Goal: Information Seeking & Learning: Learn about a topic

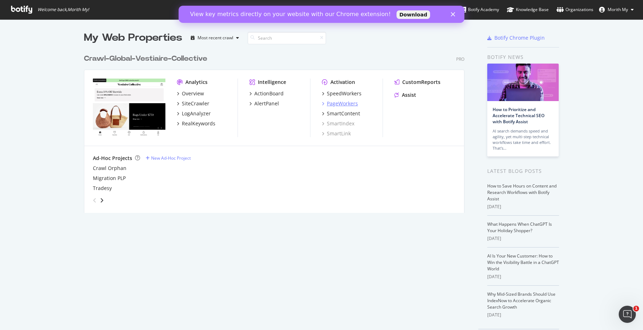
click at [351, 103] on div "PageWorkers" at bounding box center [342, 103] width 31 height 7
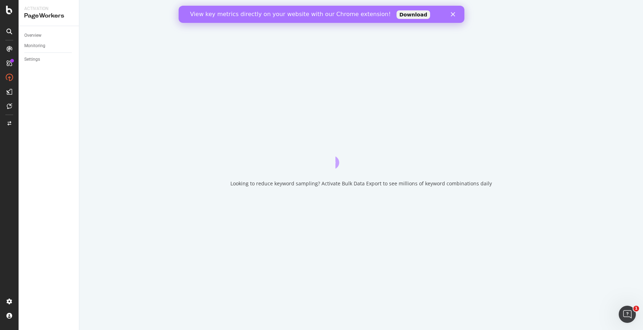
click at [453, 14] on polygon "Fermer" at bounding box center [453, 14] width 4 height 4
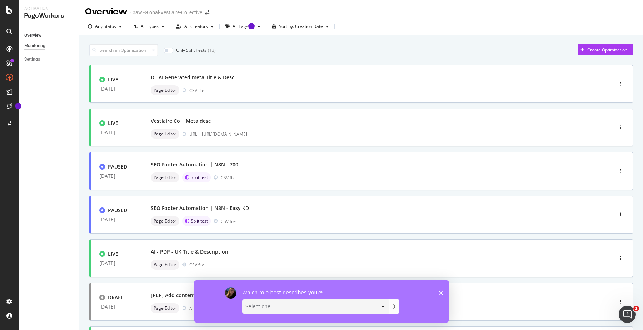
click at [41, 46] on div "Monitoring" at bounding box center [34, 45] width 21 height 7
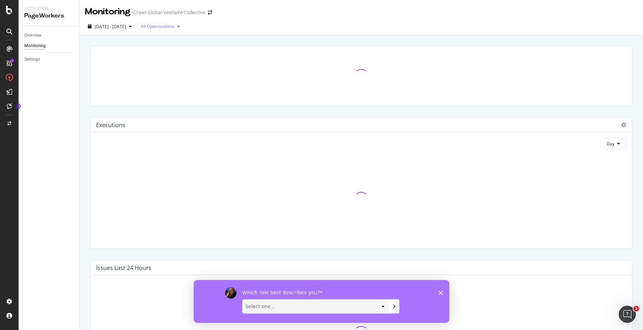
click at [174, 29] on div "All Optimizations" at bounding box center [158, 26] width 34 height 4
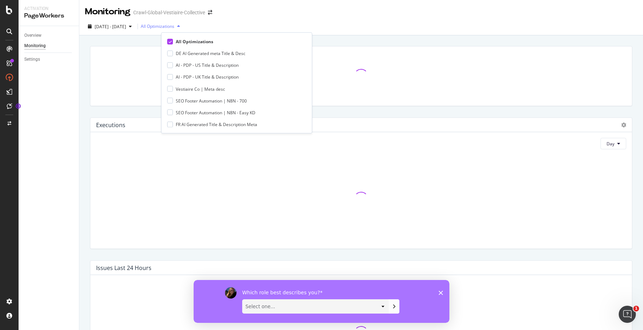
click at [174, 29] on div "All Optimizations" at bounding box center [158, 26] width 34 height 4
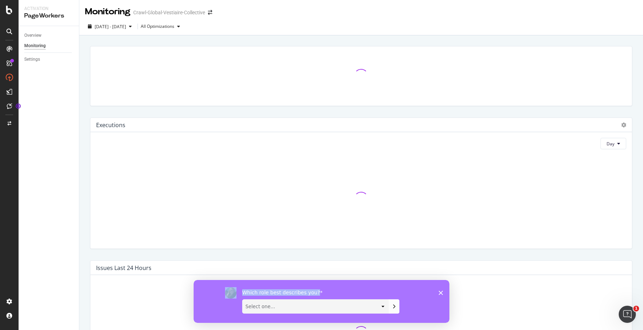
drag, startPoint x: 442, startPoint y: 293, endPoint x: 373, endPoint y: 311, distance: 71.9
click at [373, 311] on div "Which role best describes you? Select one... Analyst/BI C-level Leadership Cont…" at bounding box center [322, 301] width 256 height 43
click at [373, 311] on select "Select one... Analyst/BI C-level Leadership Content Manager Engineer Marketing …" at bounding box center [315, 306] width 146 height 14
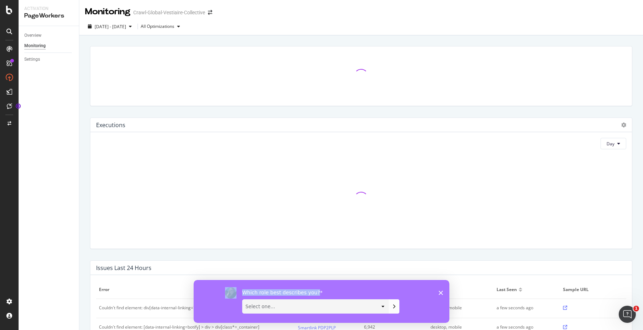
select select "Engineer"
click at [242, 299] on select "Select one... Analyst/BI C-level Leadership Content Manager Engineer Marketing …" at bounding box center [315, 306] width 146 height 14
click at [396, 306] on icon "Envoyez votre réponse" at bounding box center [394, 306] width 6 height 6
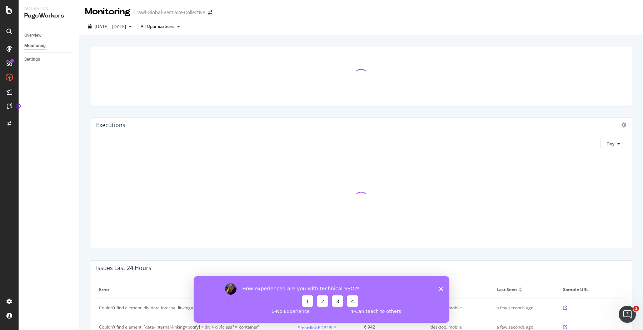
click at [437, 289] on div "How experienced are you with technical SEO? 1 2 3 4 1 - No Experience 4 - Can t…" at bounding box center [322, 299] width 256 height 47
click at [439, 289] on icon "Fermer l'enquête" at bounding box center [440, 288] width 4 height 4
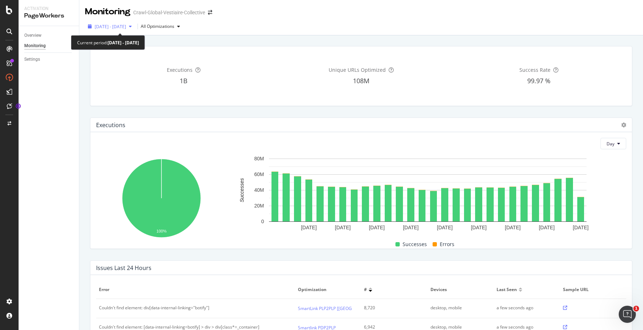
click at [135, 26] on div "button" at bounding box center [130, 26] width 9 height 4
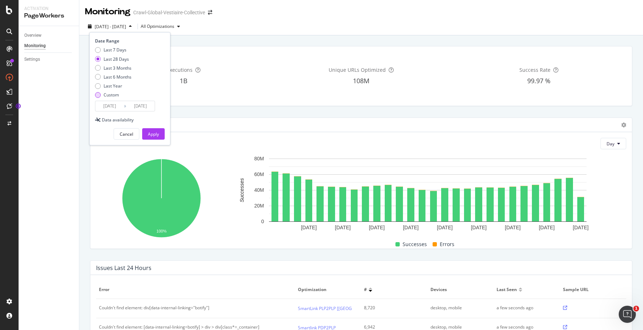
click at [117, 96] on div "Custom" at bounding box center [111, 95] width 15 height 6
click at [117, 108] on input "[DATE]" at bounding box center [109, 106] width 29 height 10
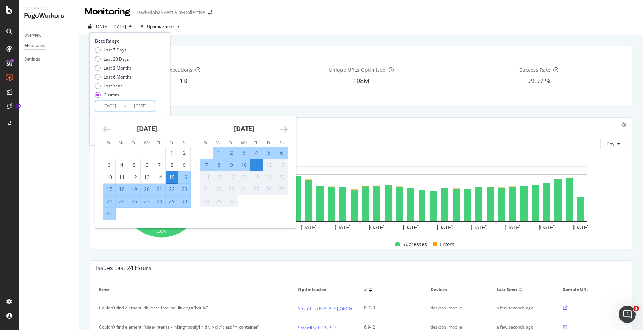
click at [231, 166] on div "9" at bounding box center [231, 164] width 12 height 7
type input "[DATE]"
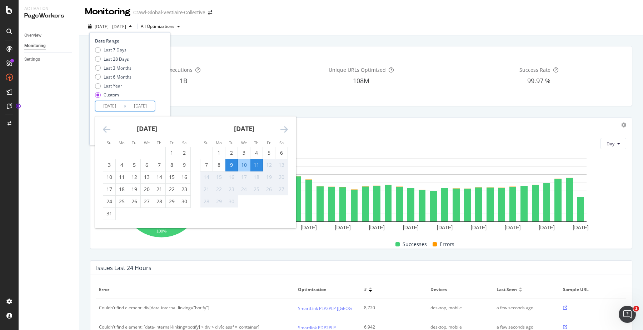
click at [231, 166] on div "9" at bounding box center [231, 164] width 12 height 7
type input "[DATE]"
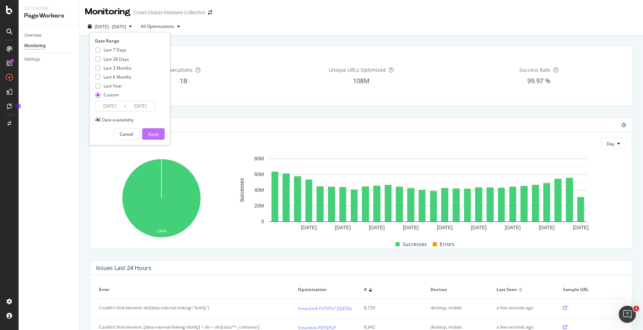
click at [156, 135] on div "Apply" at bounding box center [153, 134] width 11 height 6
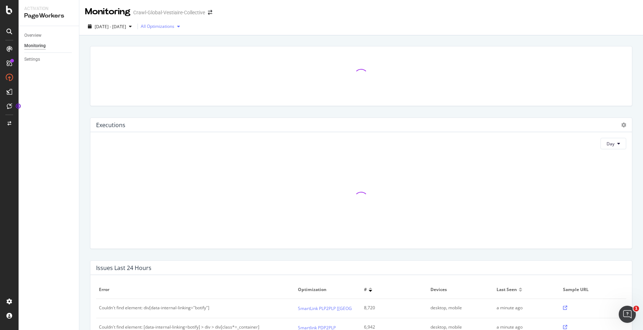
click at [183, 29] on div "button" at bounding box center [178, 26] width 9 height 4
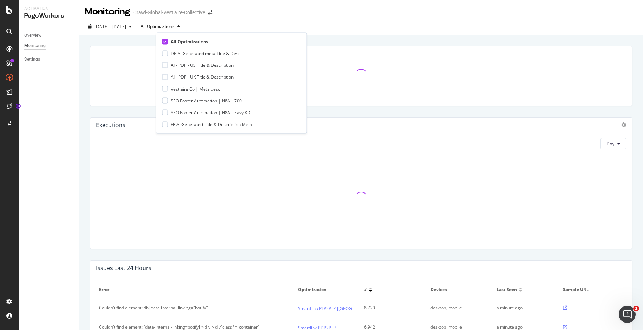
click at [229, 24] on div "[DATE] - [DATE] All Optimizations" at bounding box center [360, 28] width 563 height 14
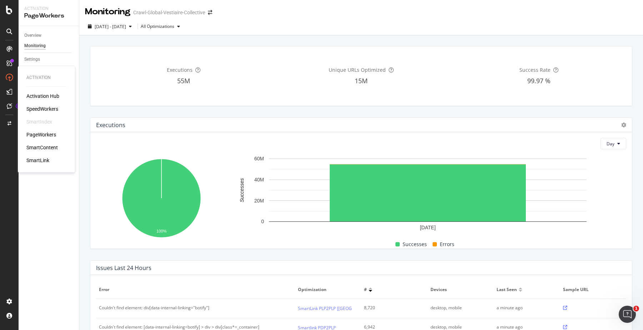
click at [49, 111] on div "SpeedWorkers" at bounding box center [42, 108] width 32 height 7
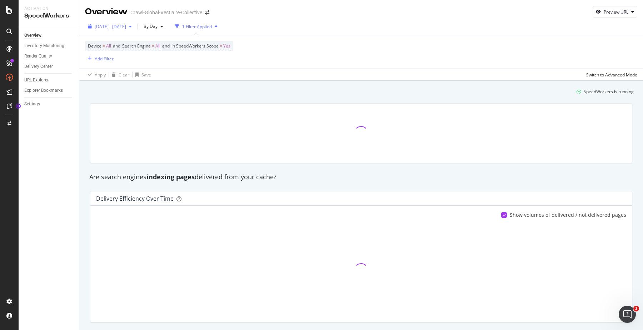
click at [135, 22] on div "[DATE] - [DATE]" at bounding box center [110, 26] width 50 height 11
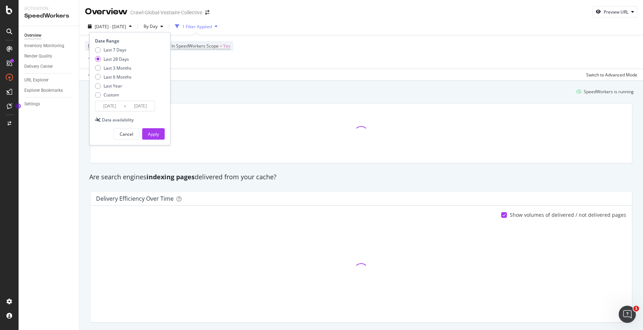
click at [136, 106] on input "[DATE]" at bounding box center [140, 106] width 29 height 10
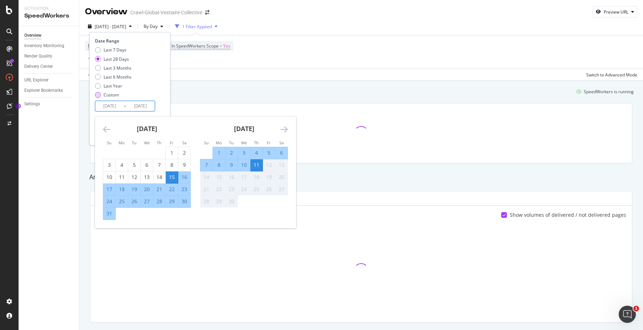
click at [111, 98] on div "Custom" at bounding box center [111, 95] width 15 height 6
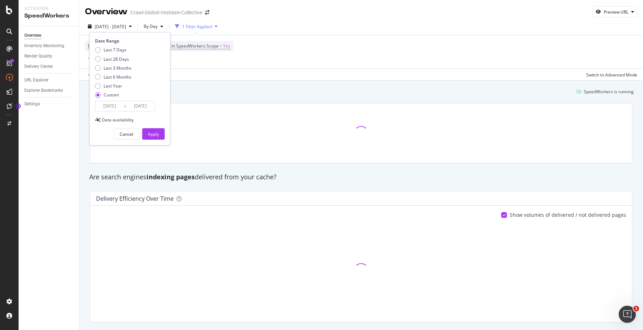
click at [117, 107] on input "[DATE]" at bounding box center [109, 106] width 29 height 10
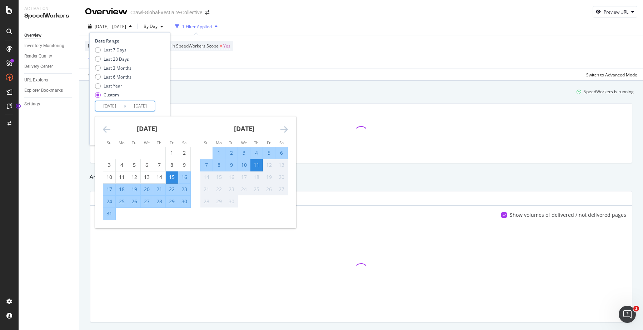
click at [230, 164] on div "9" at bounding box center [231, 164] width 12 height 7
type input "[DATE]"
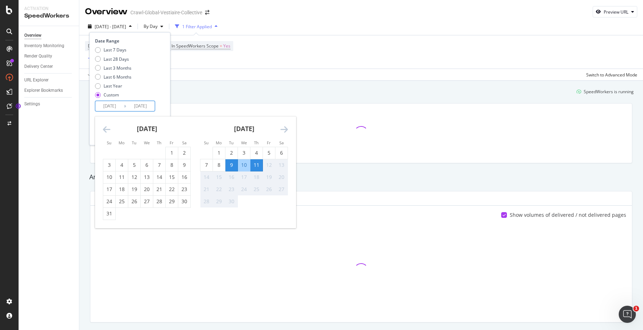
click at [230, 164] on div "9" at bounding box center [231, 164] width 12 height 7
type input "[DATE]"
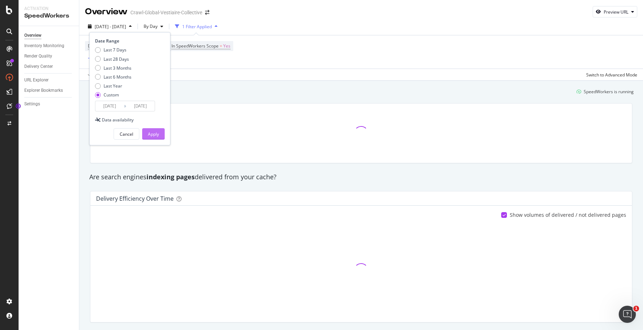
click at [160, 135] on button "Apply" at bounding box center [153, 133] width 22 height 11
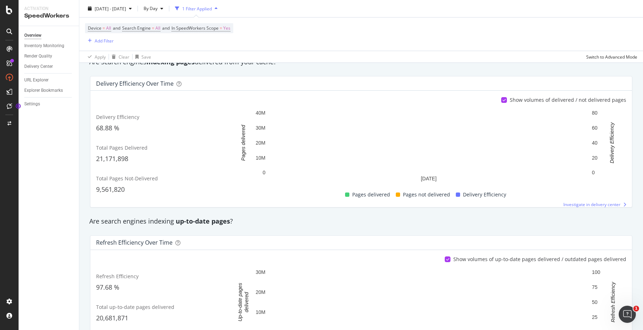
scroll to position [75, 0]
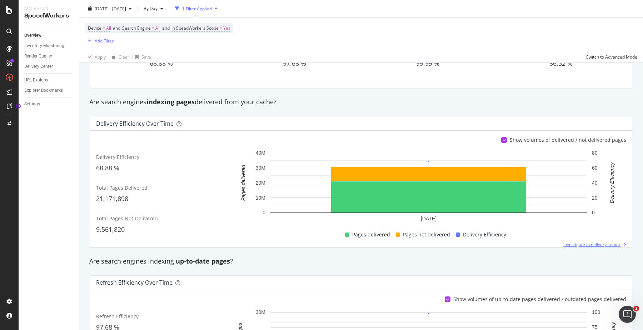
click at [579, 247] on span "Investigate in delivery center" at bounding box center [591, 244] width 57 height 6
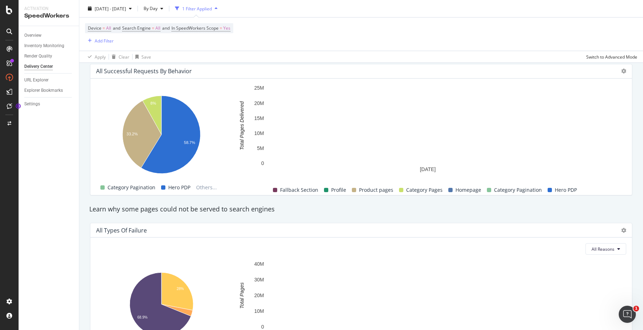
scroll to position [616, 0]
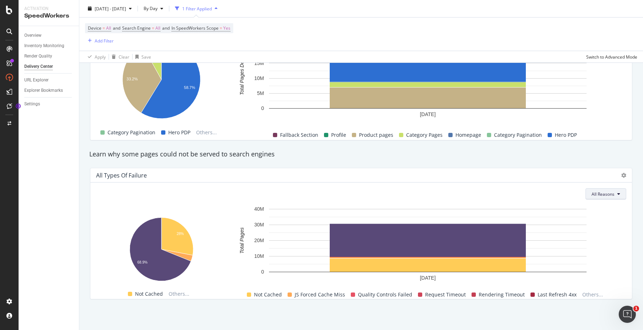
click at [609, 197] on button "All Reasons" at bounding box center [605, 193] width 41 height 11
click at [566, 215] on div "Too Many In Flight Requests" at bounding box center [551, 221] width 67 height 13
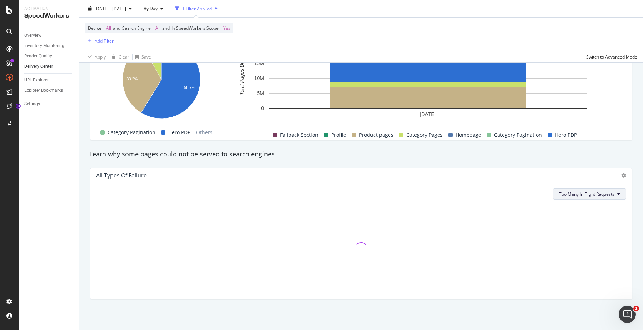
click at [579, 194] on span "Too Many In Flight Requests" at bounding box center [586, 194] width 55 height 6
click at [577, 268] on span "Internal Error" at bounding box center [587, 266] width 58 height 6
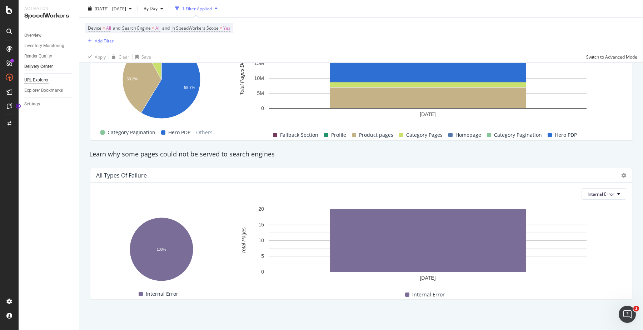
click at [49, 79] on div "URL Explorer" at bounding box center [36, 79] width 24 height 7
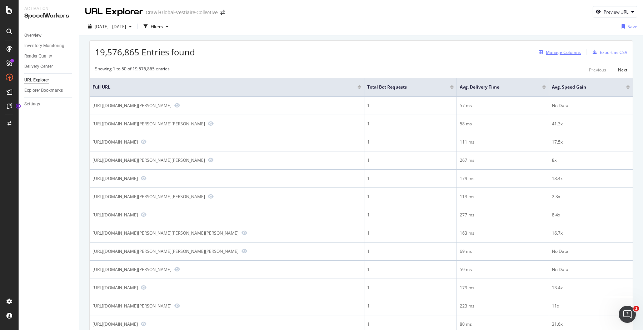
click at [564, 50] on div "Manage Columns" at bounding box center [563, 52] width 35 height 6
click at [163, 25] on div "Filters" at bounding box center [157, 27] width 12 height 6
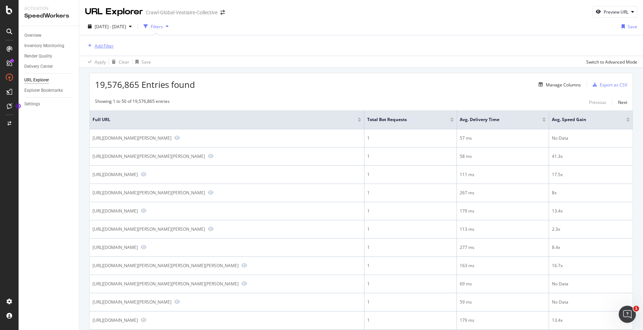
click at [108, 46] on div "Add Filter" at bounding box center [104, 46] width 19 height 6
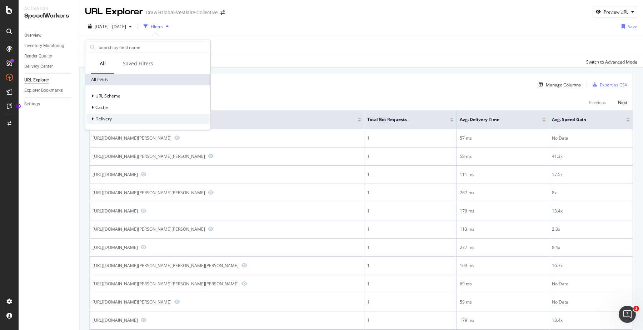
click at [117, 114] on div "Delivery" at bounding box center [148, 119] width 122 height 10
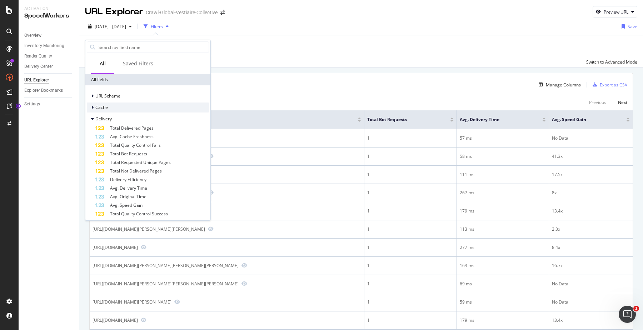
click at [117, 106] on div "Cache" at bounding box center [148, 107] width 122 height 10
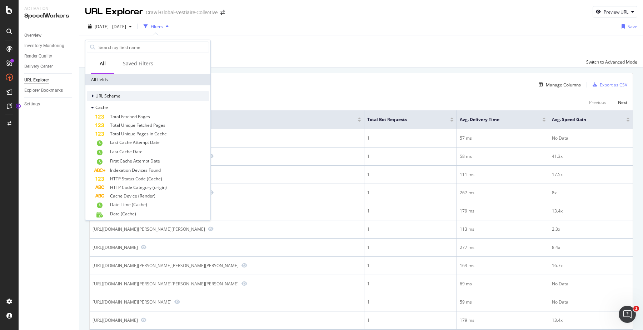
click at [120, 97] on span "URL Scheme" at bounding box center [107, 96] width 25 height 6
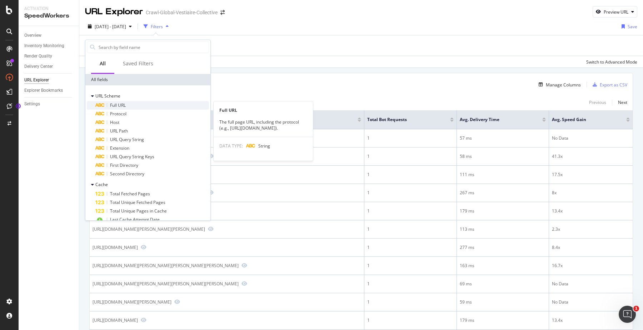
click at [145, 107] on div "Full URL" at bounding box center [152, 105] width 114 height 9
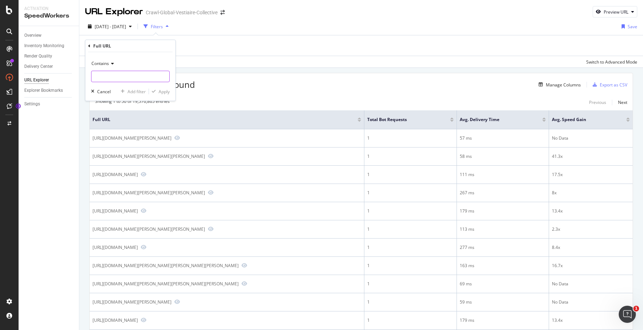
click at [139, 73] on input "text" at bounding box center [130, 76] width 78 height 11
paste input "[URL][DOMAIN_NAME]"
type input "[URL][DOMAIN_NAME]"
click at [165, 90] on div "Apply" at bounding box center [164, 92] width 11 height 6
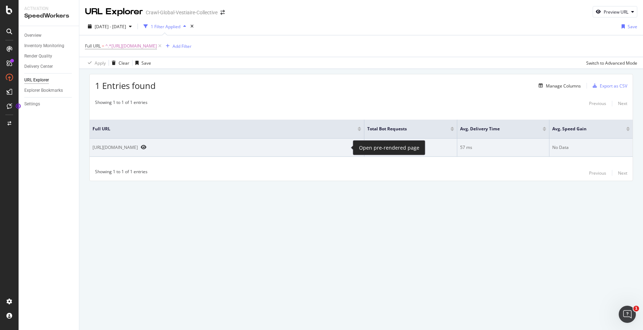
click at [146, 149] on icon "Preview https://www.vestiairecollective.com/women-clothing/dresses/saint-lauren…" at bounding box center [144, 147] width 6 height 5
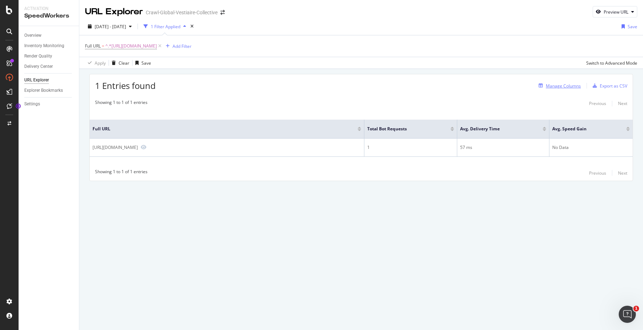
click at [563, 86] on div "Manage Columns" at bounding box center [563, 86] width 35 height 6
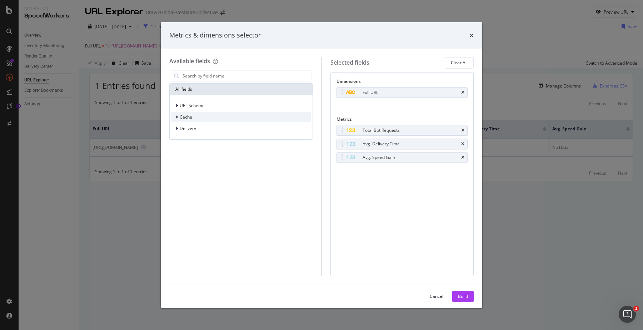
click at [252, 119] on div "Cache" at bounding box center [241, 117] width 140 height 10
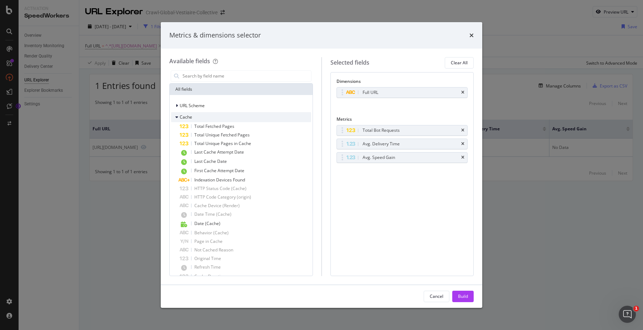
click at [252, 119] on div "Cache" at bounding box center [241, 117] width 140 height 10
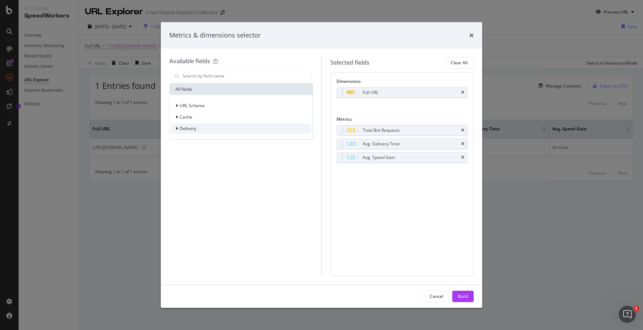
click at [252, 127] on div "Delivery" at bounding box center [241, 129] width 140 height 10
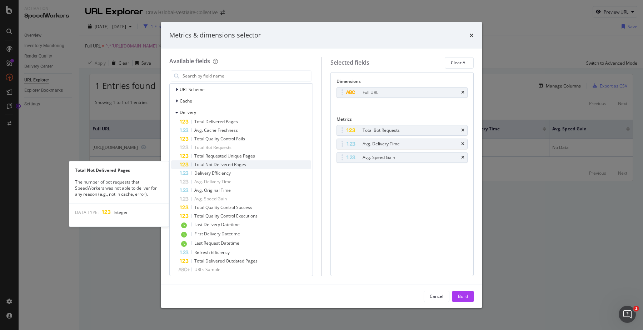
scroll to position [17, 0]
click at [262, 165] on div "Total Not Delivered Pages" at bounding box center [245, 164] width 131 height 9
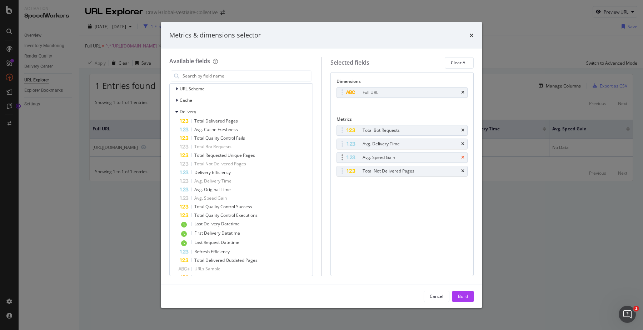
click at [462, 157] on icon "times" at bounding box center [462, 157] width 3 height 4
click at [461, 142] on icon "times" at bounding box center [462, 144] width 3 height 4
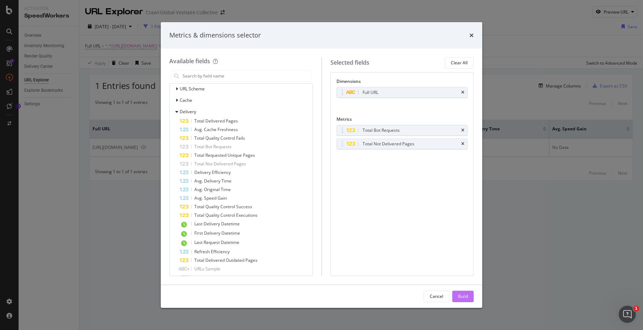
click at [462, 296] on div "Build" at bounding box center [463, 296] width 10 height 6
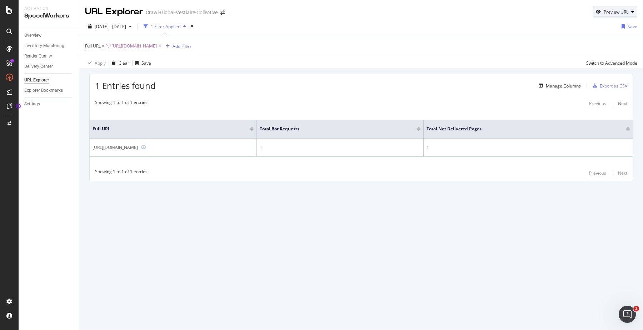
click at [609, 14] on div "Preview URL" at bounding box center [615, 12] width 25 height 6
click at [157, 44] on span "^.*[URL][DOMAIN_NAME]" at bounding box center [130, 46] width 51 height 10
click at [142, 78] on input "[URL][DOMAIN_NAME]" at bounding box center [124, 75] width 67 height 11
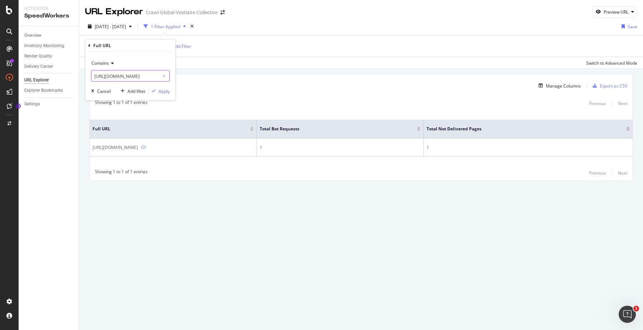
paste input "[DOMAIN_NAME][URL][PERSON_NAME][PERSON_NAME][PERSON_NAME]"
type input "[URL][DOMAIN_NAME][PERSON_NAME][PERSON_NAME][PERSON_NAME]"
click at [158, 90] on div "button" at bounding box center [154, 91] width 10 height 4
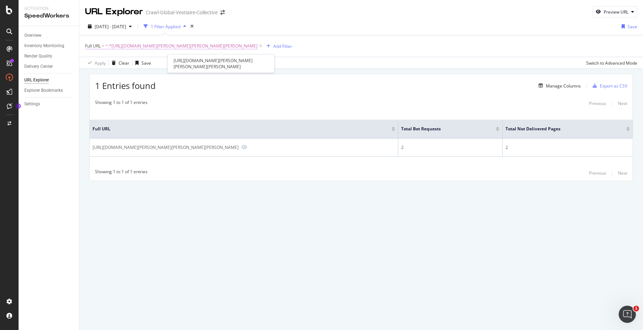
click at [257, 46] on span "^.*[URL][DOMAIN_NAME][PERSON_NAME][PERSON_NAME][PERSON_NAME]" at bounding box center [181, 46] width 152 height 10
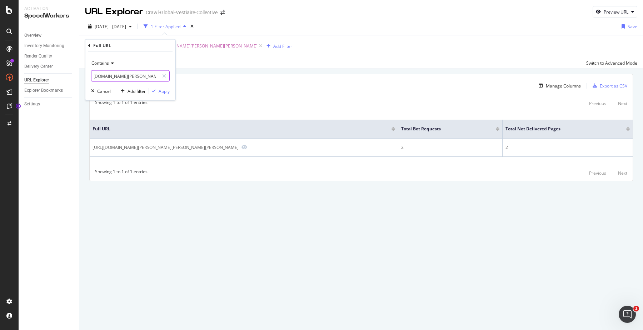
click at [154, 77] on input "[URL][DOMAIN_NAME][PERSON_NAME][PERSON_NAME][PERSON_NAME]" at bounding box center [124, 75] width 67 height 11
paste input "[DOMAIN_NAME][URL]"
paste input "text"
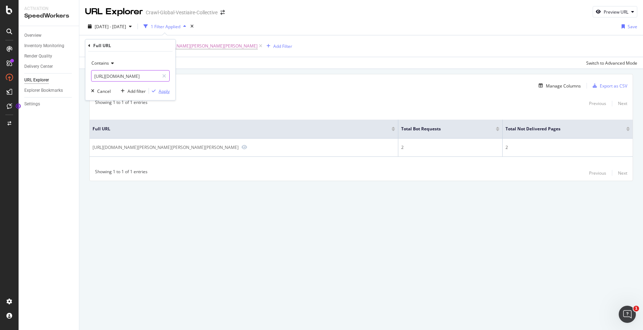
type input "[URL][DOMAIN_NAME]"
click at [162, 91] on div "Apply" at bounding box center [164, 91] width 11 height 6
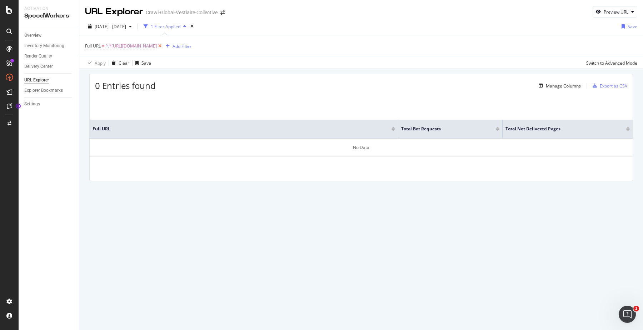
click at [163, 46] on icon at bounding box center [160, 45] width 6 height 7
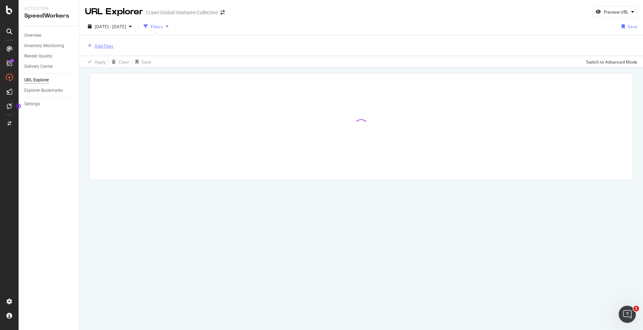
click at [96, 45] on div "Add Filter" at bounding box center [104, 46] width 19 height 6
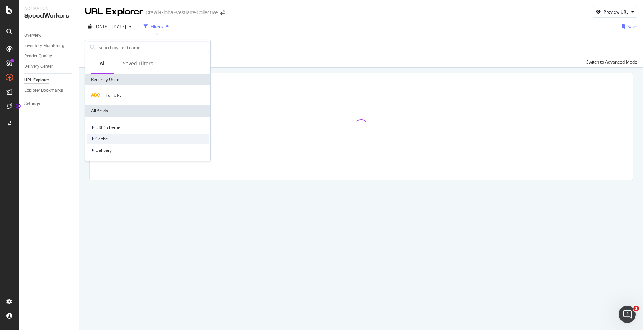
click at [125, 136] on div "Cache" at bounding box center [148, 139] width 122 height 10
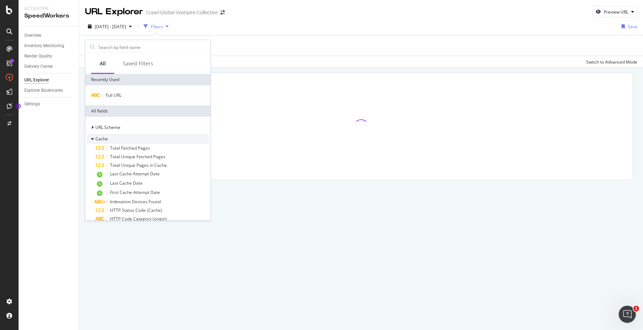
click at [124, 140] on div "Cache" at bounding box center [148, 139] width 122 height 10
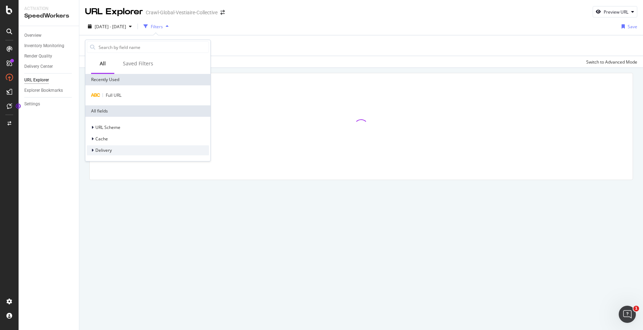
click at [122, 153] on div "Delivery" at bounding box center [148, 150] width 122 height 10
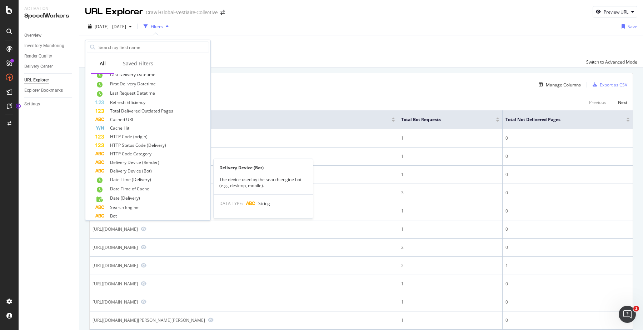
scroll to position [183, 0]
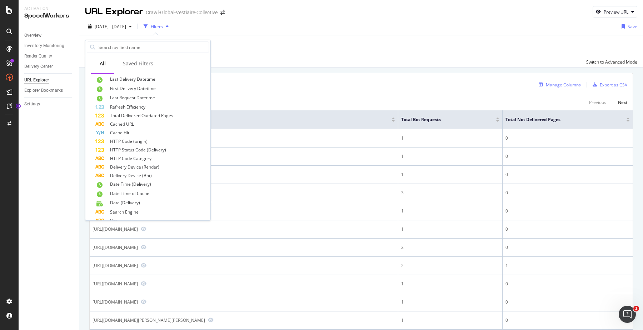
click at [560, 84] on div "Manage Columns" at bounding box center [563, 85] width 35 height 6
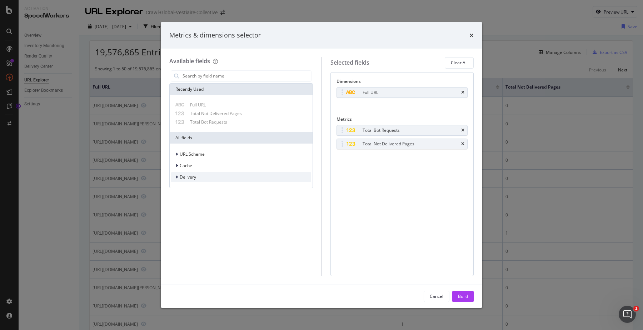
click at [250, 174] on div "Delivery" at bounding box center [241, 177] width 140 height 10
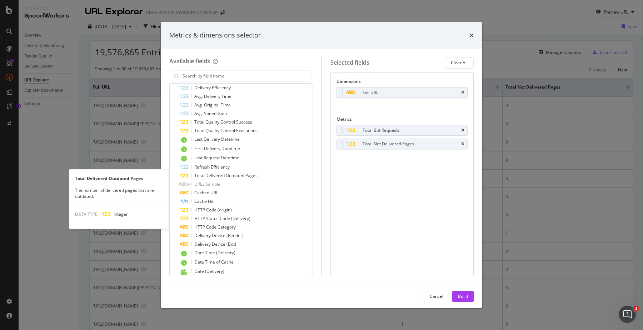
scroll to position [173, 0]
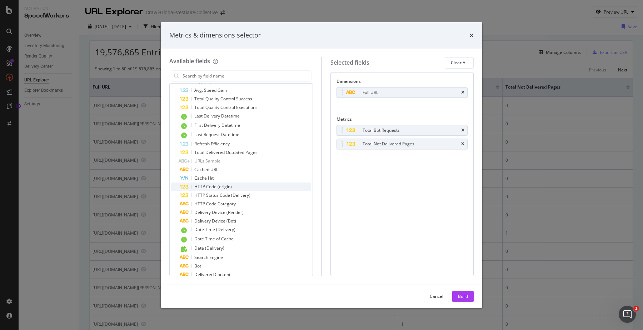
click at [247, 186] on div "HTTP Code (origin)" at bounding box center [245, 186] width 131 height 9
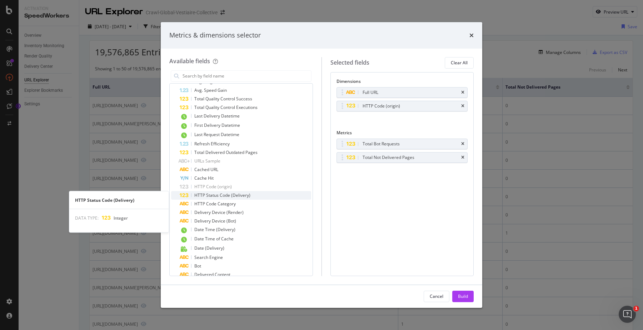
click at [247, 192] on span "HTTP Status Code (Delivery)" at bounding box center [222, 195] width 56 height 6
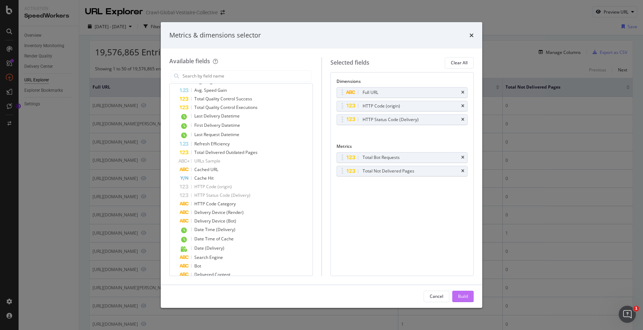
click at [461, 293] on div "Build" at bounding box center [463, 296] width 10 height 6
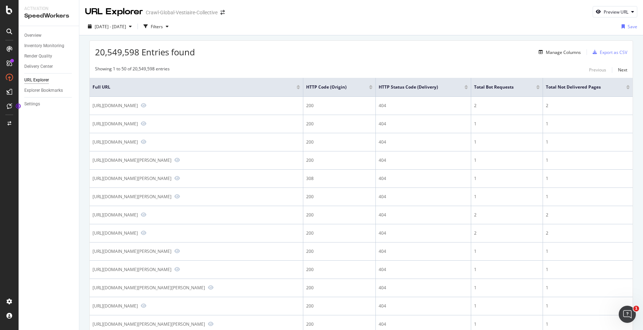
click at [465, 88] on div at bounding box center [466, 88] width 4 height 2
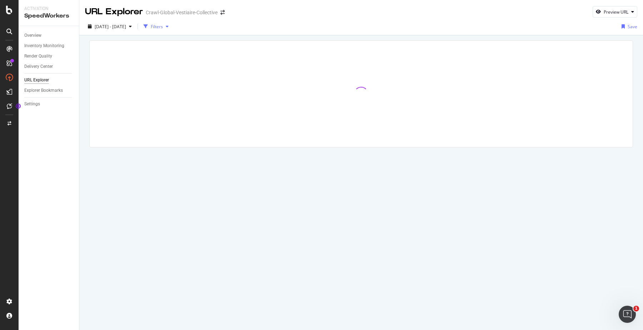
click at [163, 26] on div "Filters" at bounding box center [157, 27] width 12 height 6
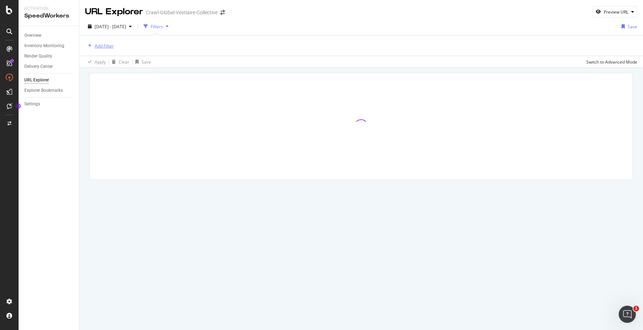
click at [109, 50] on button "Add Filter" at bounding box center [99, 45] width 29 height 9
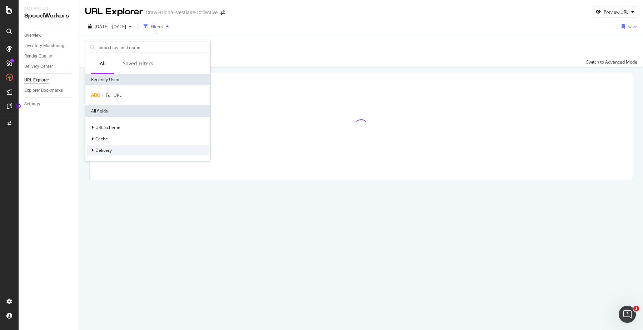
click at [121, 153] on div "Delivery" at bounding box center [148, 150] width 122 height 10
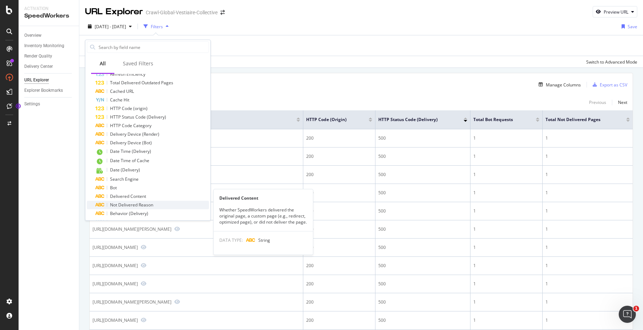
scroll to position [213, 0]
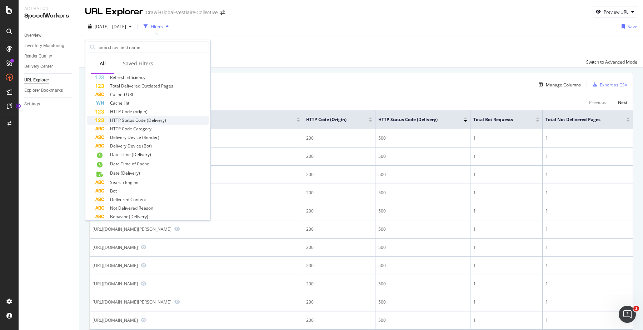
click at [161, 123] on span "HTTP Status Code (Delivery)" at bounding box center [138, 120] width 56 height 6
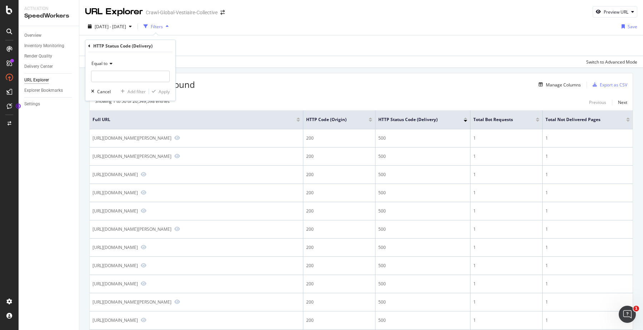
click at [113, 63] on div "Equal to" at bounding box center [130, 63] width 79 height 11
click at [125, 116] on div "Greater than" at bounding box center [131, 115] width 76 height 9
click at [124, 76] on input "number" at bounding box center [130, 76] width 79 height 11
type input "500"
click at [112, 64] on span "Greater than" at bounding box center [104, 63] width 26 height 6
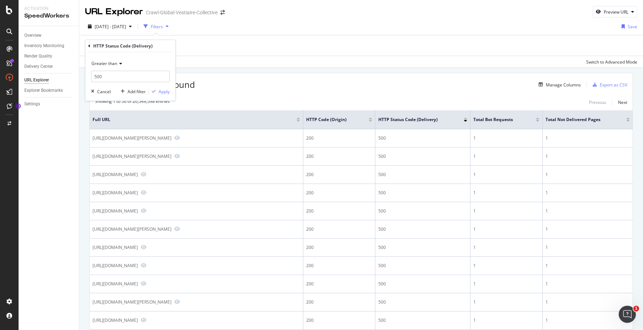
click at [168, 50] on div "HTTP Status Code (Delivery)" at bounding box center [130, 46] width 84 height 12
click at [160, 91] on div "Apply" at bounding box center [164, 92] width 11 height 6
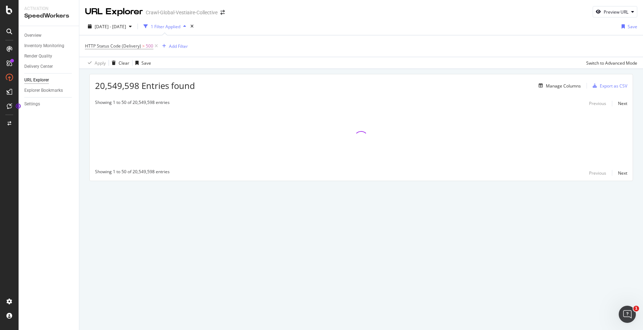
click at [308, 146] on div at bounding box center [361, 138] width 543 height 54
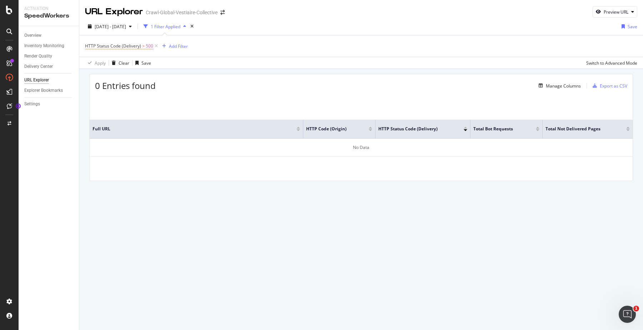
click at [142, 44] on span ">" at bounding box center [143, 46] width 2 height 6
click at [130, 76] on input "500" at bounding box center [130, 75] width 79 height 11
click at [118, 63] on icon at bounding box center [119, 63] width 5 height 4
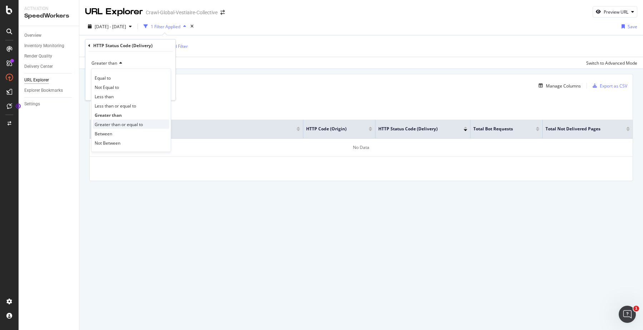
click at [134, 124] on span "Greater than or equal to" at bounding box center [119, 124] width 48 height 6
click at [162, 93] on div "Apply" at bounding box center [164, 91] width 11 height 6
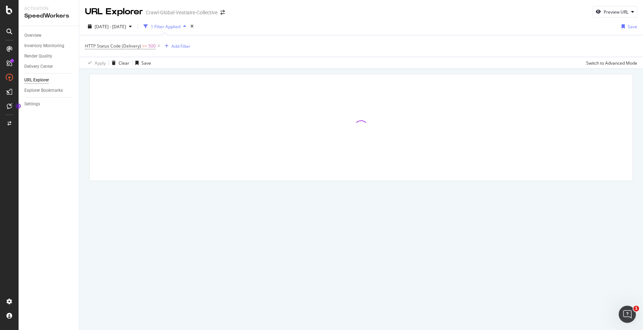
click at [194, 89] on div at bounding box center [361, 127] width 543 height 106
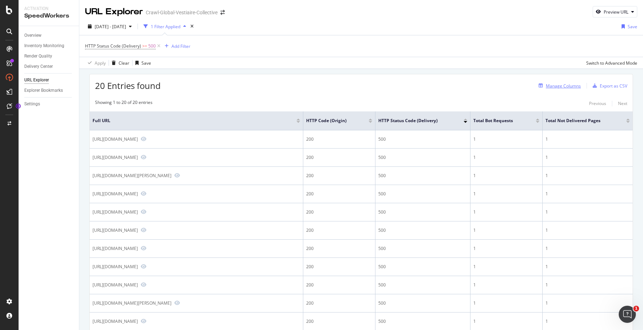
click at [571, 85] on div "Manage Columns" at bounding box center [563, 86] width 35 height 6
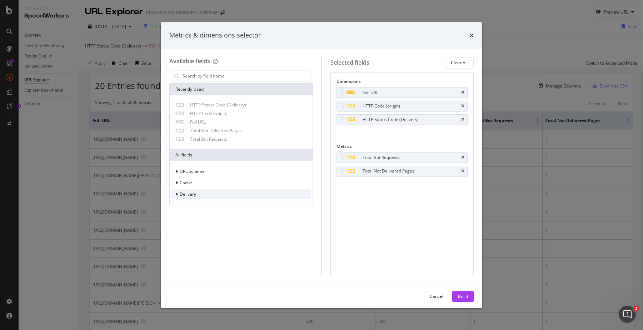
click at [241, 192] on div "Delivery" at bounding box center [241, 194] width 140 height 10
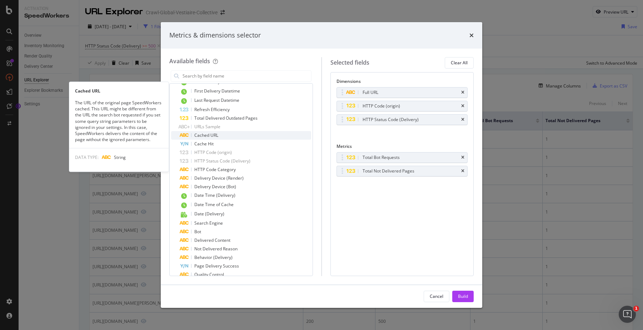
scroll to position [277, 0]
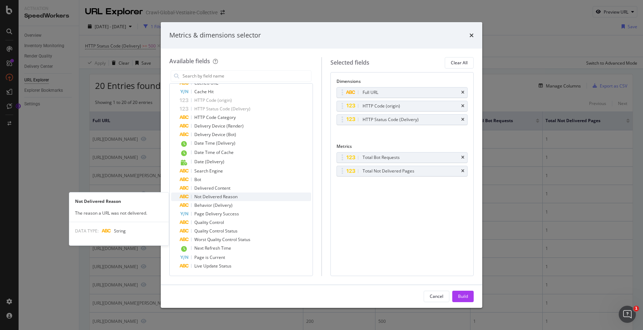
click at [271, 195] on div "Not Delivered Reason" at bounding box center [245, 196] width 131 height 9
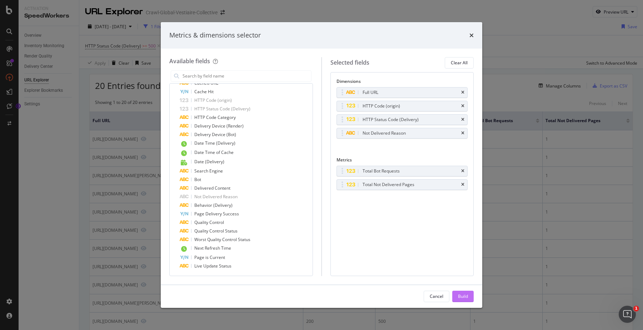
click at [458, 297] on div "Build" at bounding box center [463, 296] width 10 height 6
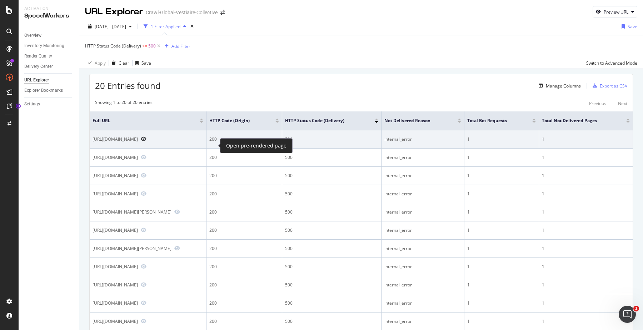
click at [146, 141] on icon "Preview https://www.vestiairecollective.com/women-bags/handbags/valentino-garav…" at bounding box center [144, 138] width 6 height 5
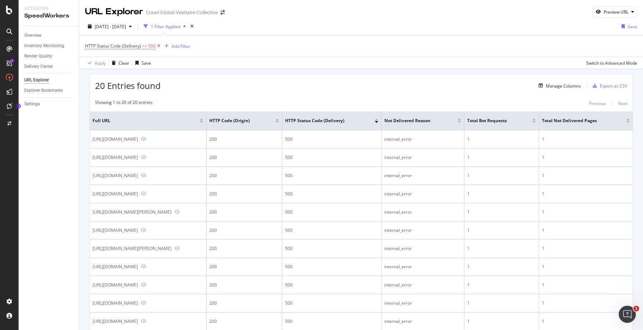
click at [159, 47] on icon at bounding box center [159, 45] width 6 height 7
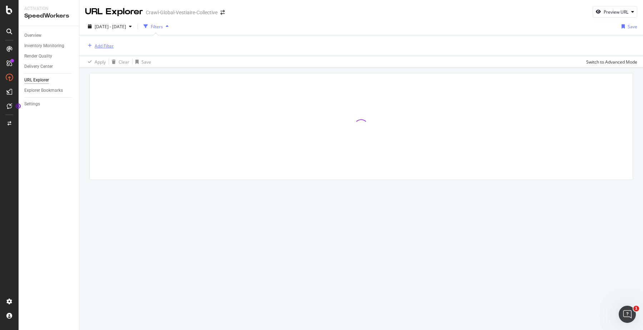
click at [112, 49] on div "Add Filter" at bounding box center [104, 46] width 19 height 6
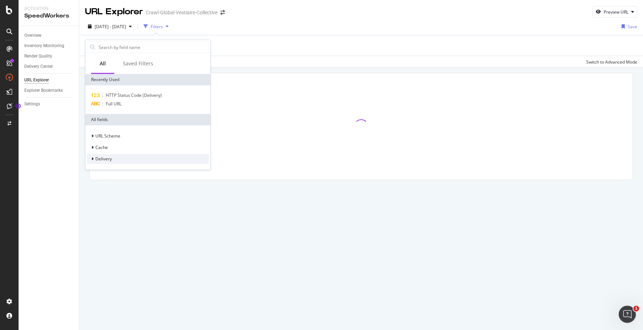
click at [136, 160] on div "Delivery" at bounding box center [148, 159] width 122 height 10
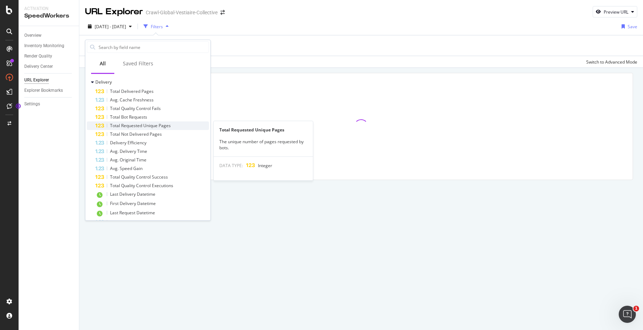
scroll to position [77, 0]
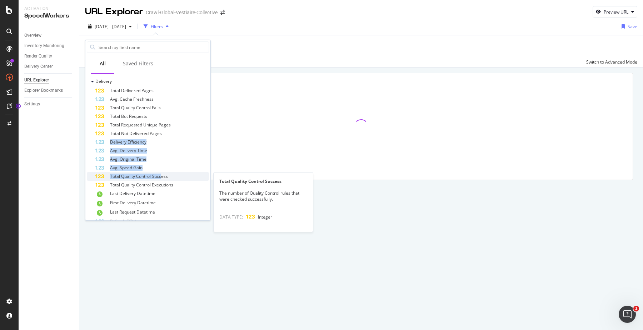
drag, startPoint x: 170, startPoint y: 133, endPoint x: 162, endPoint y: 178, distance: 45.6
click at [162, 178] on div "Total Delivered Pages Avg. Cache Freshness Total Quality Control Fails Total Bo…" at bounding box center [148, 255] width 122 height 339
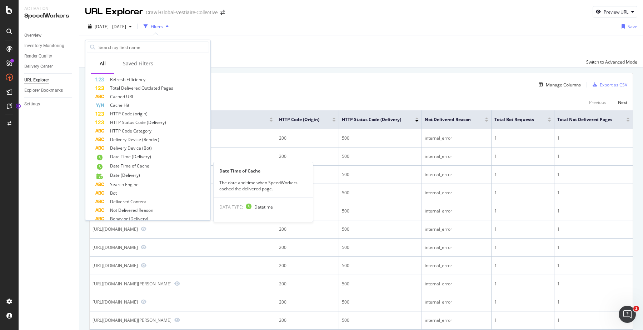
scroll to position [220, 0]
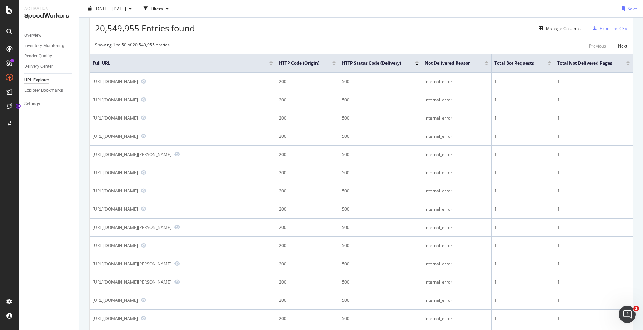
scroll to position [0, 0]
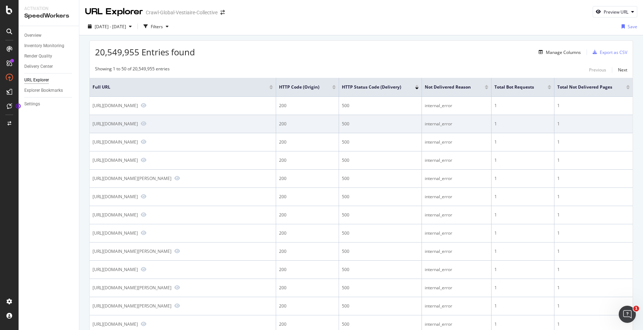
click at [239, 127] on div "[URL][DOMAIN_NAME]" at bounding box center [182, 124] width 180 height 6
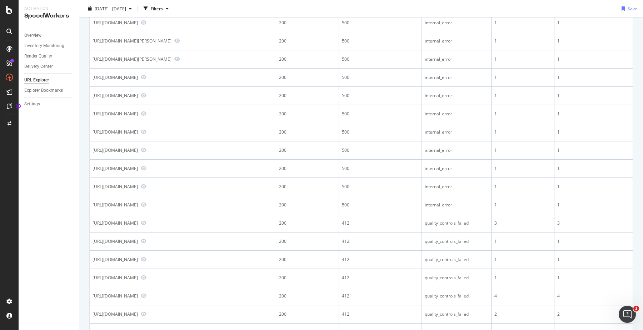
scroll to position [254, 0]
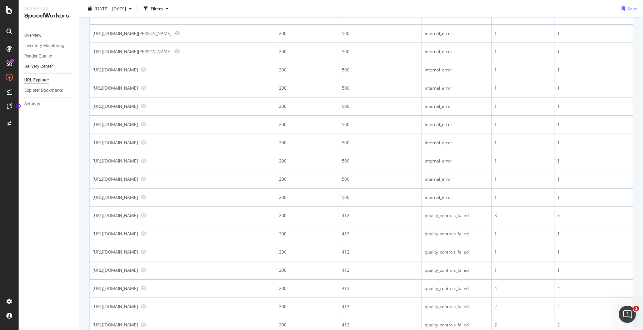
click at [54, 66] on link "Delivery Center" at bounding box center [49, 66] width 50 height 7
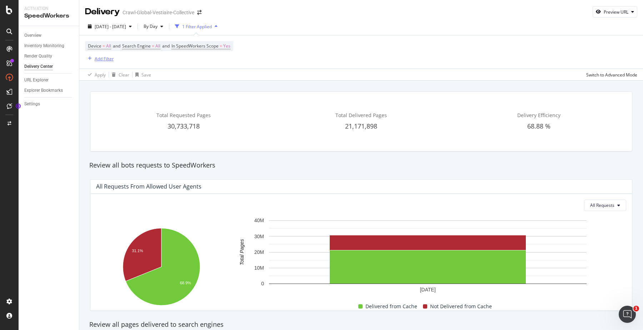
click at [111, 57] on div "Add Filter" at bounding box center [104, 59] width 19 height 6
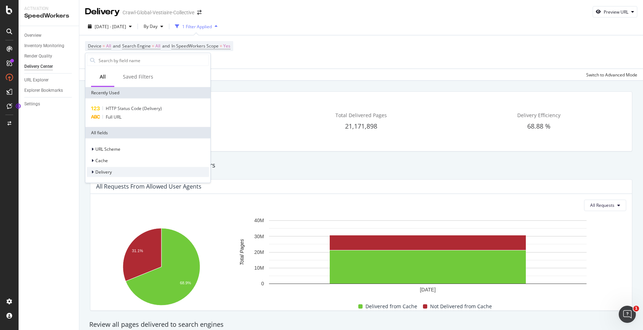
click at [123, 172] on div "Delivery" at bounding box center [148, 172] width 122 height 10
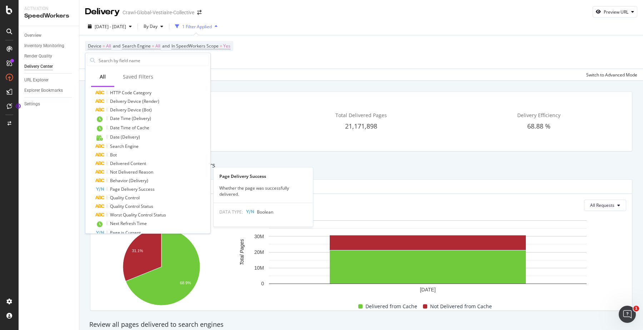
scroll to position [288, 0]
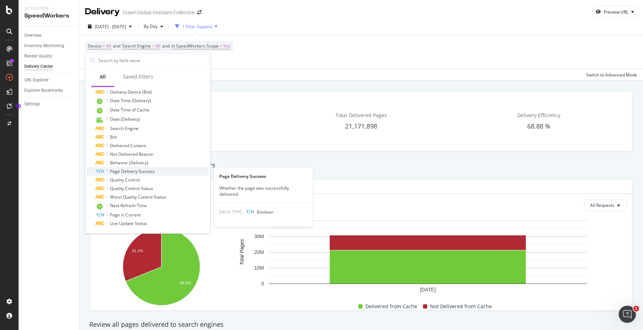
click at [166, 171] on div "Page Delivery Success" at bounding box center [152, 171] width 114 height 9
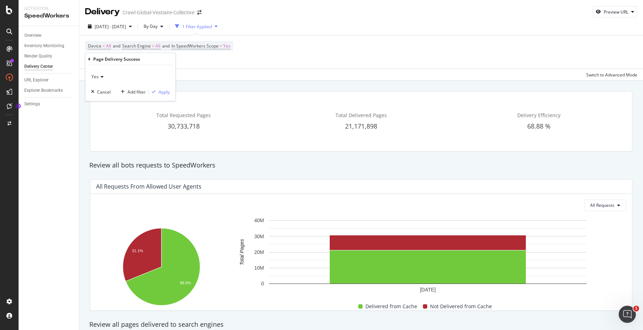
click at [98, 73] on div "Yes" at bounding box center [130, 76] width 79 height 11
click at [101, 99] on div "No" at bounding box center [131, 100] width 76 height 9
click at [158, 93] on div "button" at bounding box center [154, 92] width 10 height 4
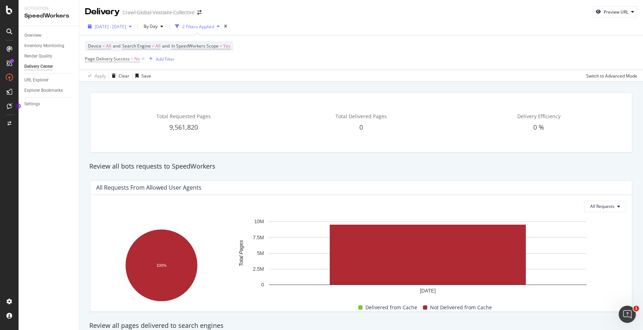
click at [126, 24] on span "[DATE] - [DATE]" at bounding box center [110, 27] width 31 height 6
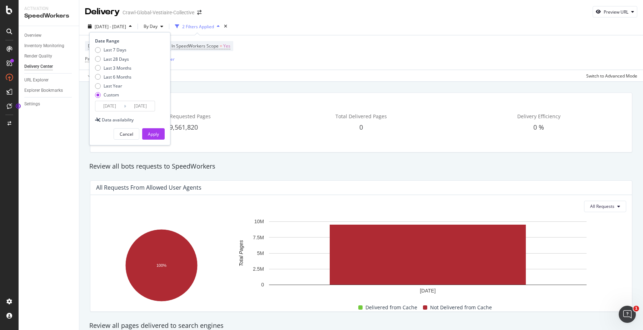
click at [114, 110] on input "[DATE]" at bounding box center [109, 106] width 29 height 10
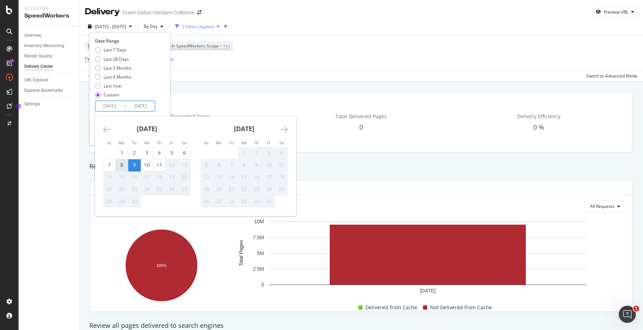
click at [121, 164] on div "8" at bounding box center [122, 164] width 12 height 7
type input "[DATE]"
click at [146, 164] on div "10" at bounding box center [147, 164] width 12 height 7
type input "[DATE]"
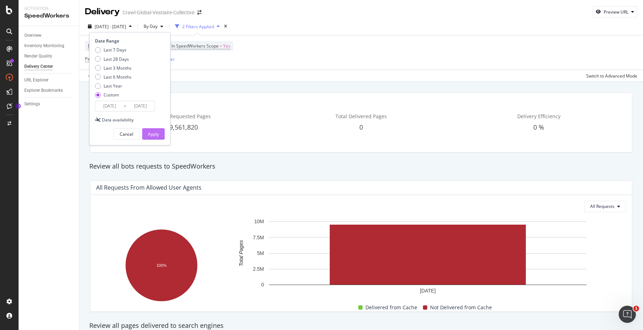
click at [159, 133] on button "Apply" at bounding box center [153, 133] width 22 height 11
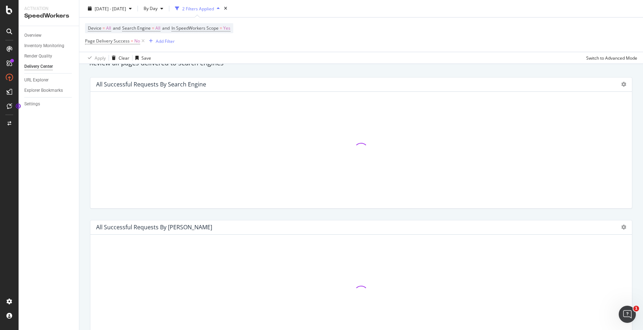
click at [208, 189] on div at bounding box center [361, 149] width 530 height 105
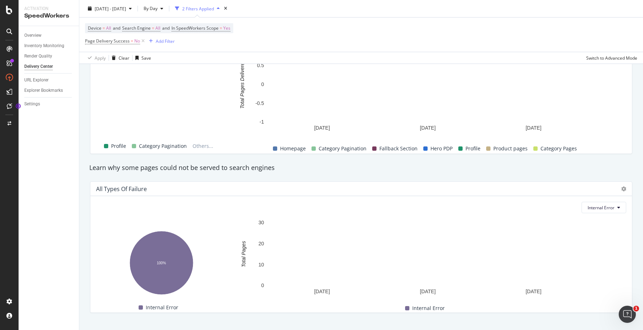
scroll to position [617, 0]
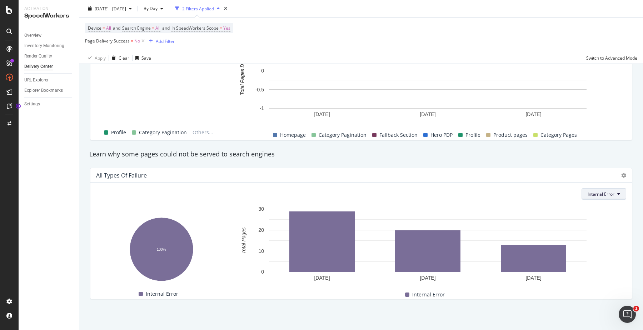
click at [616, 196] on button "Internal Error" at bounding box center [603, 193] width 45 height 11
click at [553, 151] on span "All Reasons" at bounding box center [547, 152] width 55 height 6
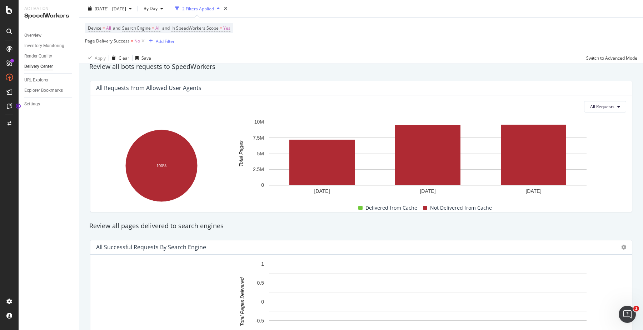
scroll to position [0, 0]
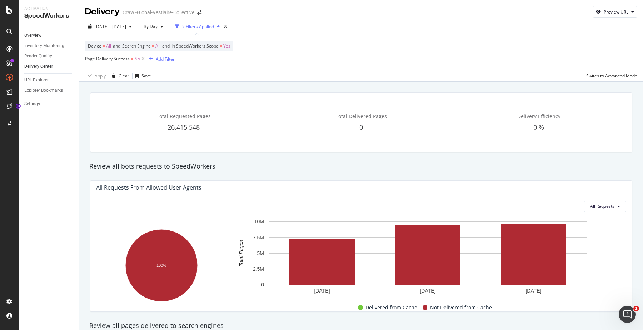
click at [41, 35] on div "Overview" at bounding box center [32, 35] width 17 height 7
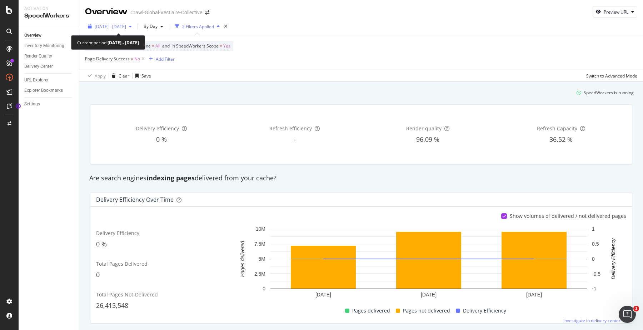
click at [126, 26] on span "[DATE] - [DATE]" at bounding box center [110, 27] width 31 height 6
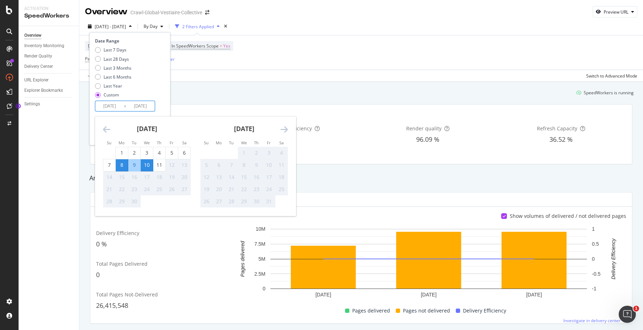
click at [111, 105] on input "[DATE]" at bounding box center [109, 106] width 29 height 10
click at [135, 164] on div "9" at bounding box center [134, 164] width 12 height 7
type input "[DATE]"
click at [135, 164] on div "9" at bounding box center [134, 164] width 12 height 7
type input "[DATE]"
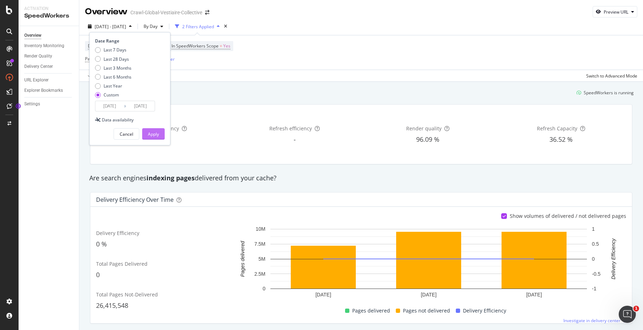
click at [151, 134] on div "Apply" at bounding box center [153, 134] width 11 height 6
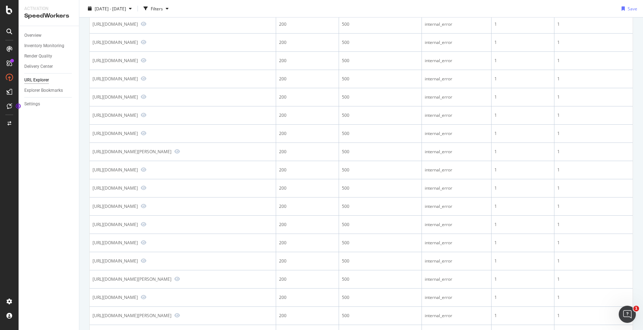
scroll to position [116, 0]
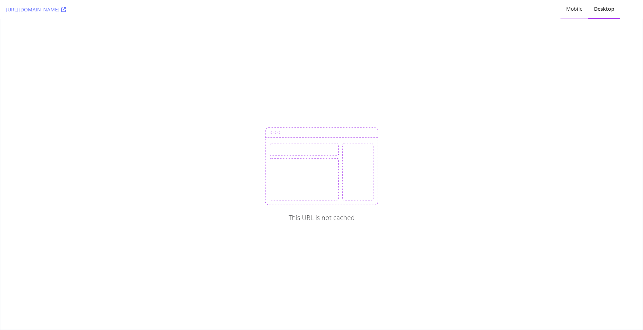
click at [573, 10] on div "Mobile" at bounding box center [574, 8] width 16 height 7
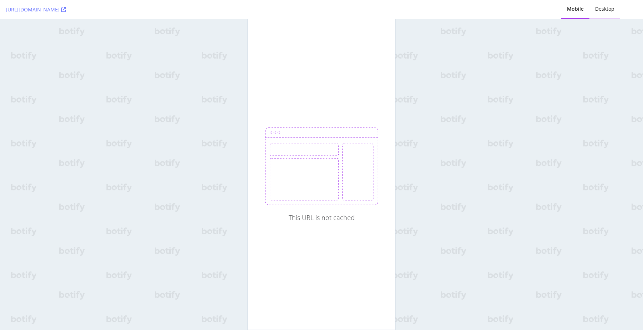
click at [601, 9] on div "Desktop" at bounding box center [604, 8] width 19 height 7
